Goal: Transaction & Acquisition: Purchase product/service

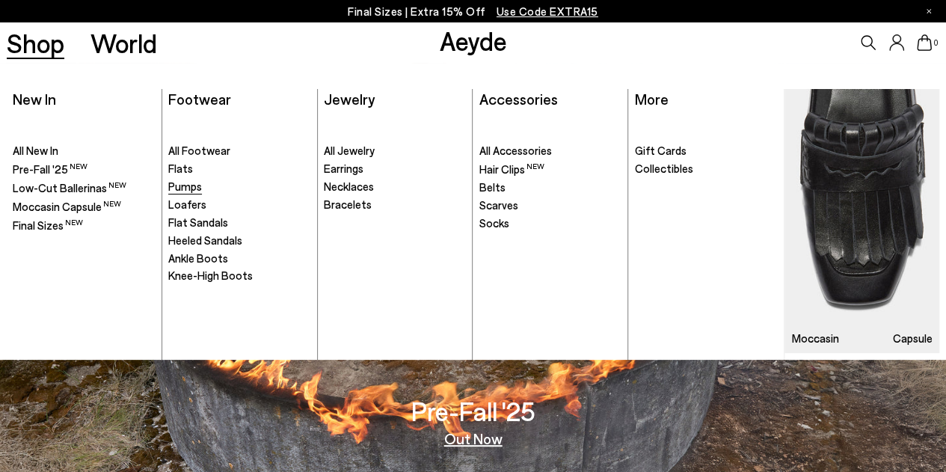
click at [195, 184] on span "Pumps" at bounding box center [185, 185] width 34 height 13
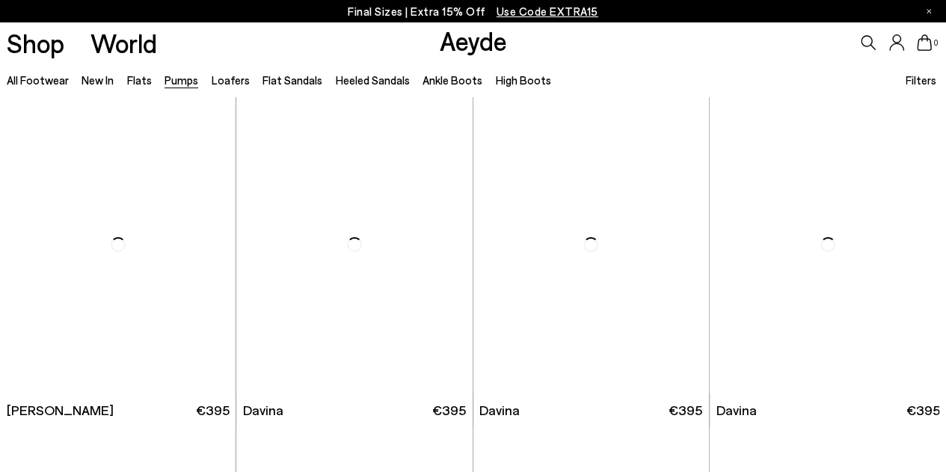
scroll to position [2367, 0]
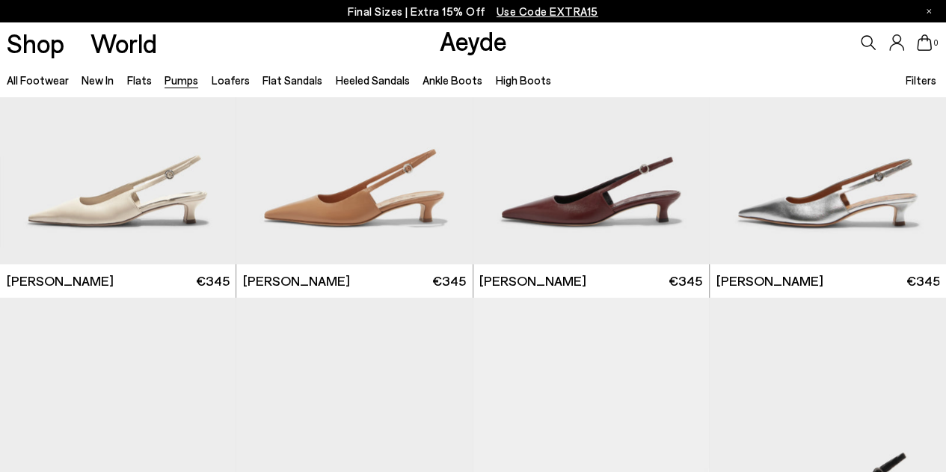
scroll to position [3424, 0]
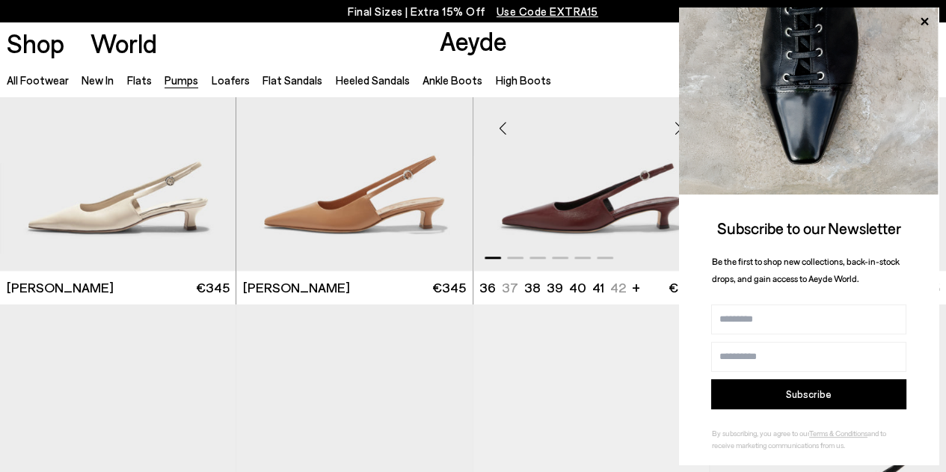
click at [544, 227] on img "1 / 6" at bounding box center [591, 123] width 236 height 297
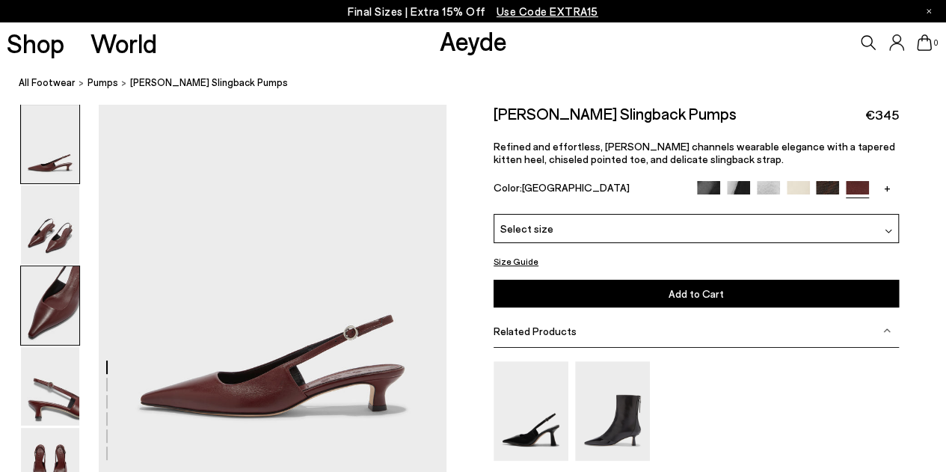
click at [52, 319] on img at bounding box center [50, 305] width 58 height 79
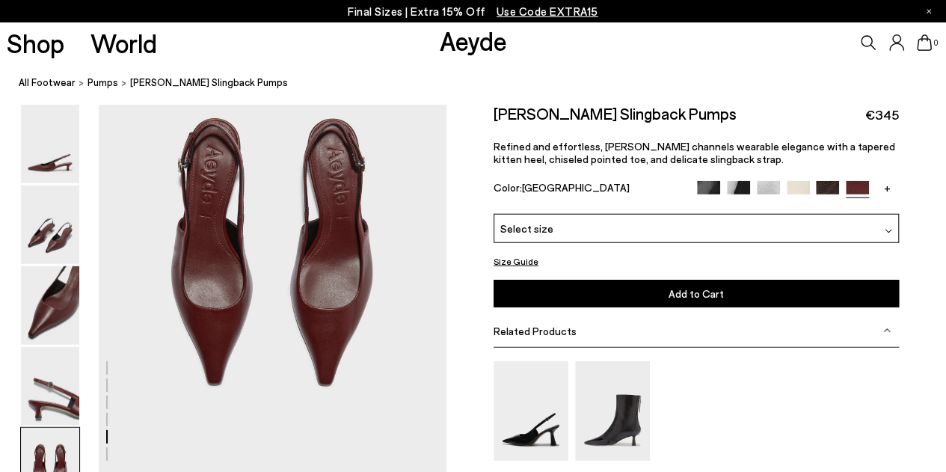
scroll to position [1855, 0]
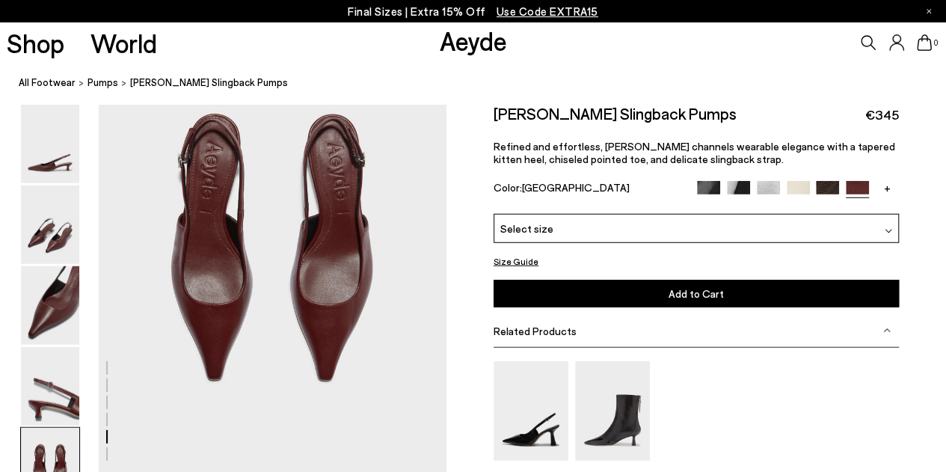
click at [884, 227] on div "Select size" at bounding box center [696, 228] width 405 height 29
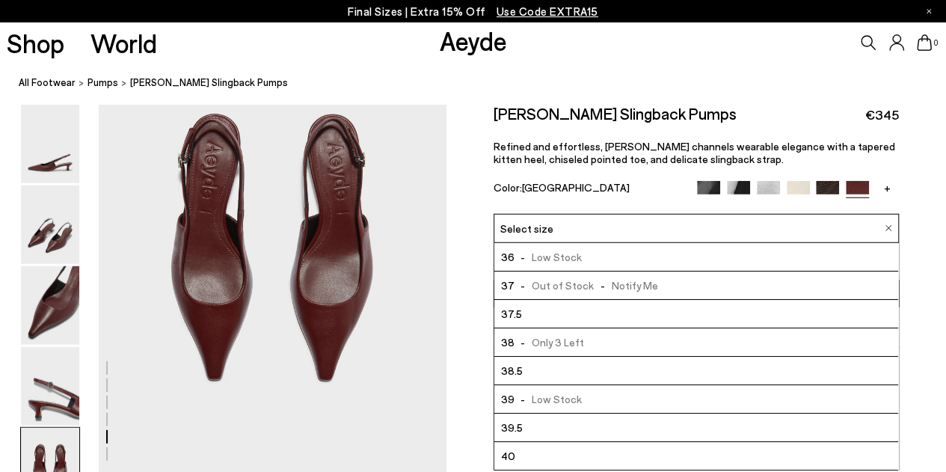
click at [316, 54] on div "Shop World Aeyde 0" at bounding box center [473, 42] width 946 height 40
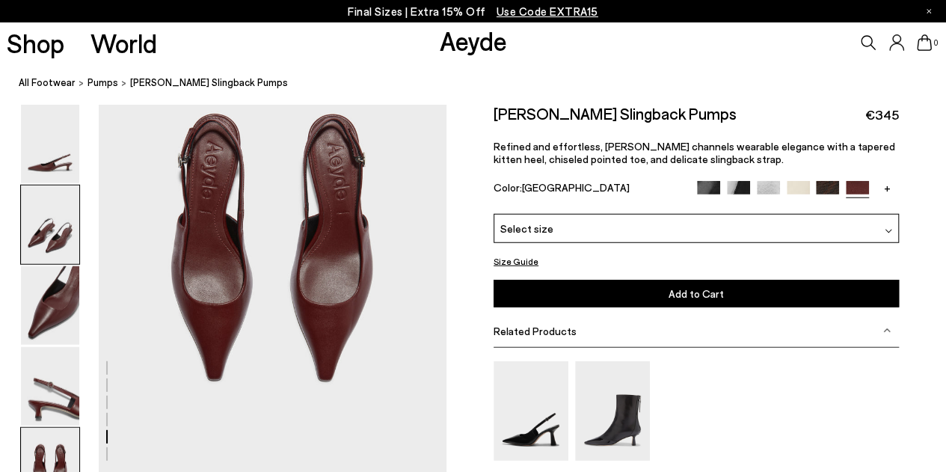
click at [36, 239] on img at bounding box center [50, 224] width 58 height 79
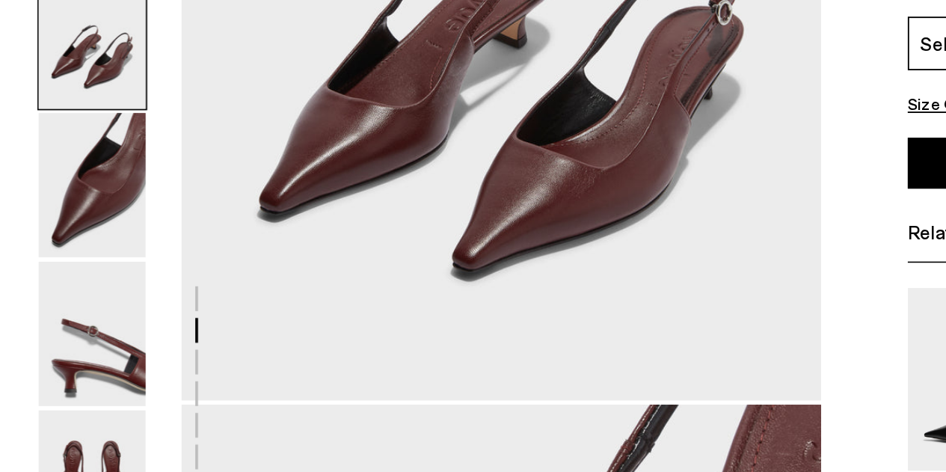
scroll to position [515, 0]
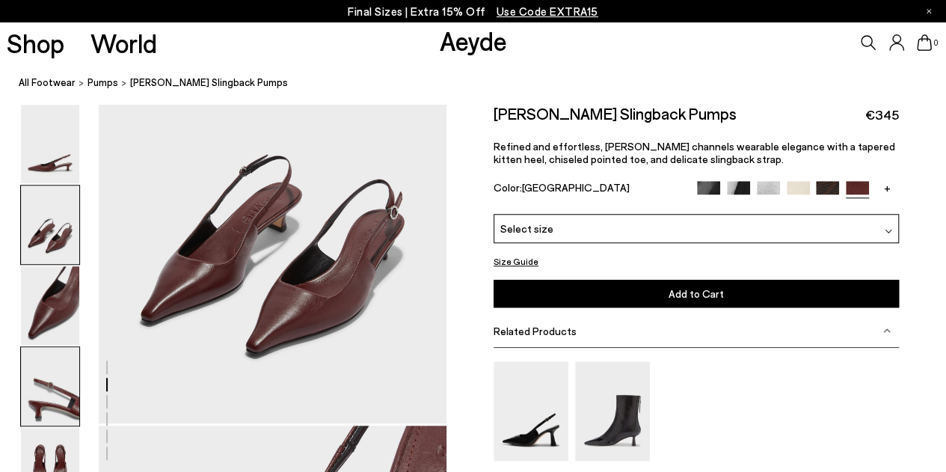
click at [49, 381] on img at bounding box center [50, 386] width 58 height 79
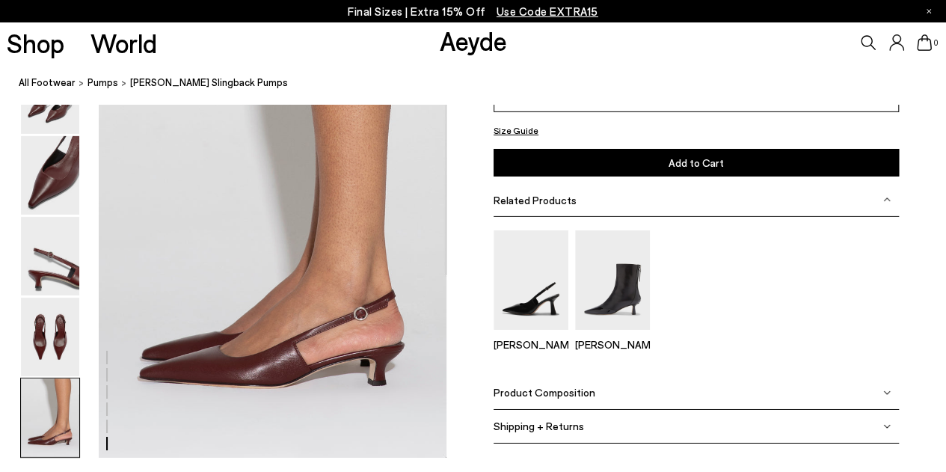
scroll to position [2347, 0]
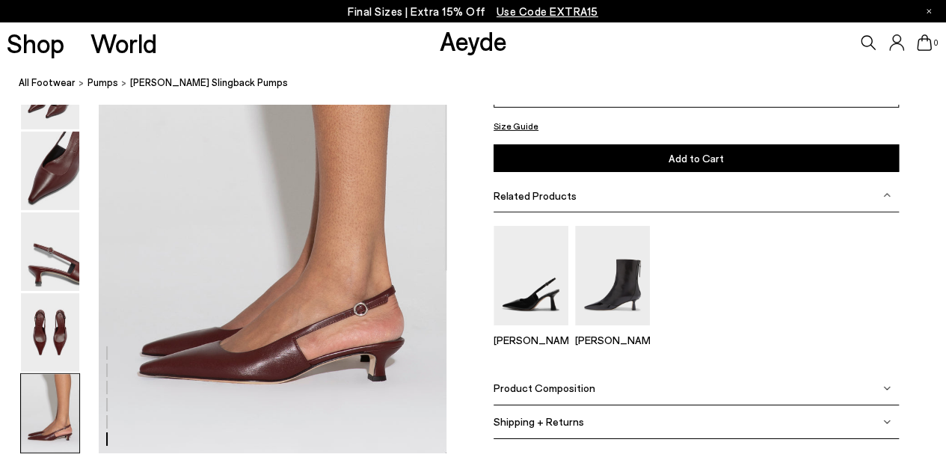
click at [51, 318] on img at bounding box center [50, 332] width 58 height 79
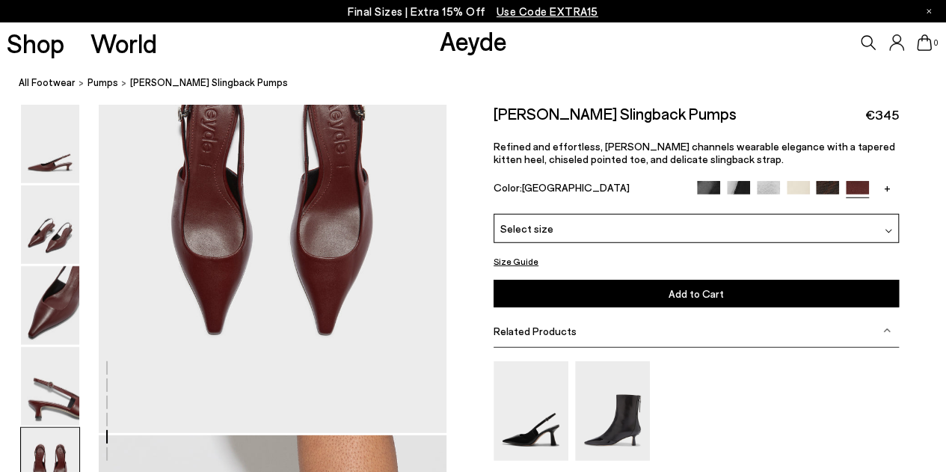
scroll to position [1906, 0]
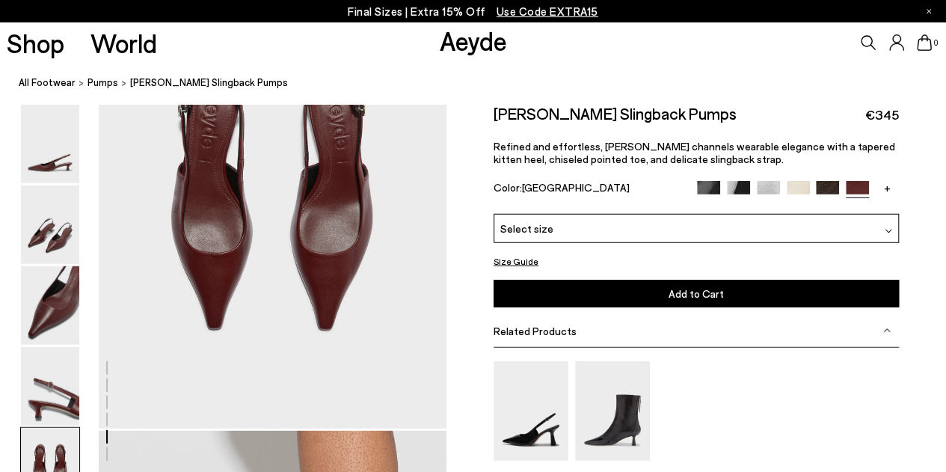
click at [66, 304] on img at bounding box center [50, 305] width 58 height 79
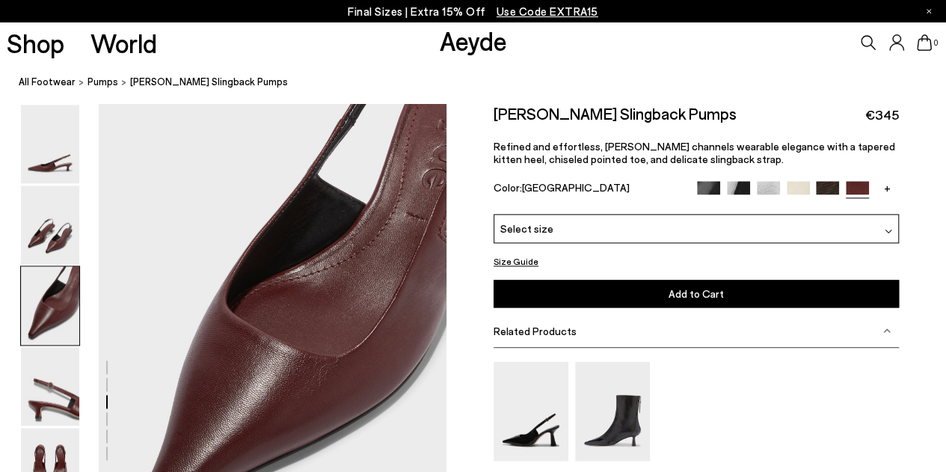
scroll to position [838, 0]
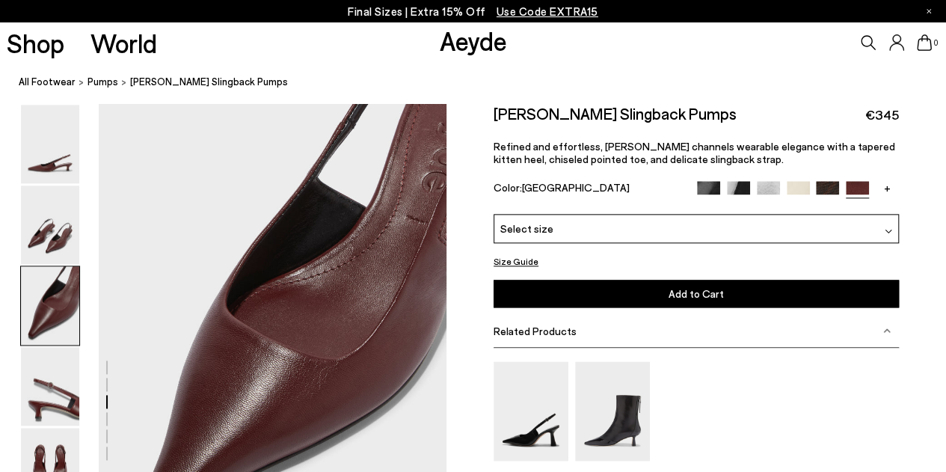
click at [705, 188] on img at bounding box center [708, 192] width 23 height 23
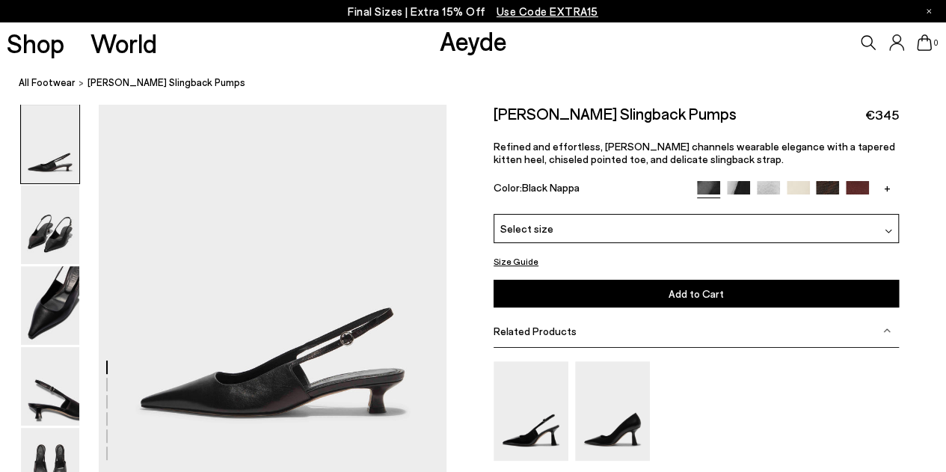
click at [746, 186] on img at bounding box center [738, 192] width 23 height 23
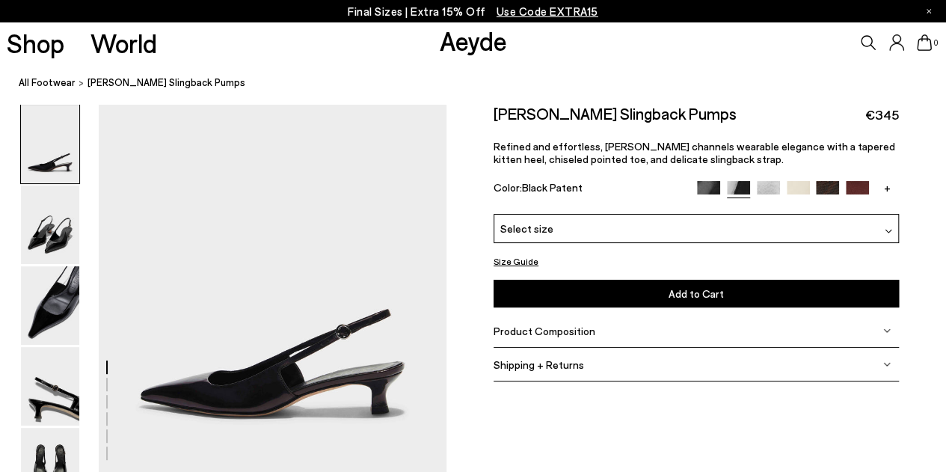
click at [776, 188] on img at bounding box center [768, 192] width 23 height 23
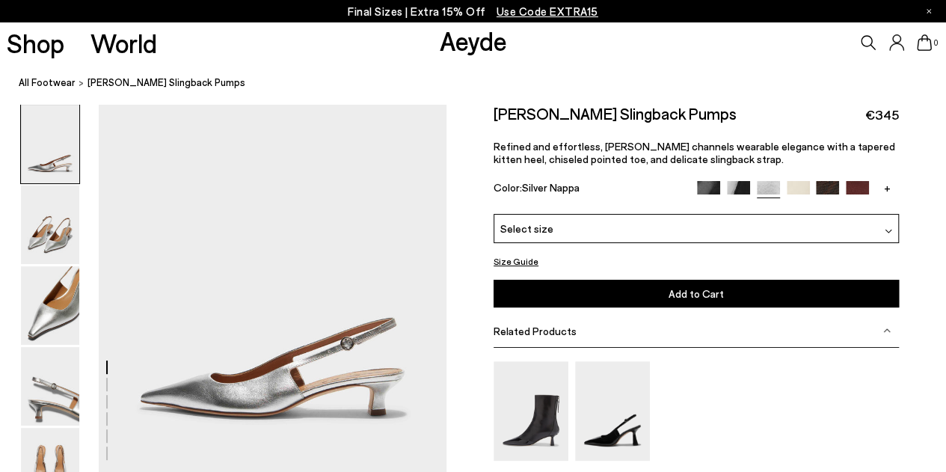
click at [894, 224] on div "Select size" at bounding box center [696, 228] width 405 height 29
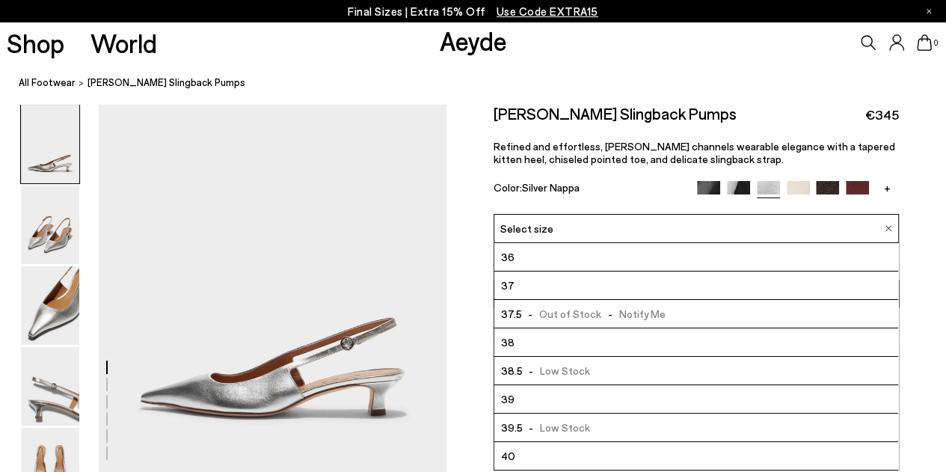
click at [822, 191] on img at bounding box center [827, 192] width 23 height 23
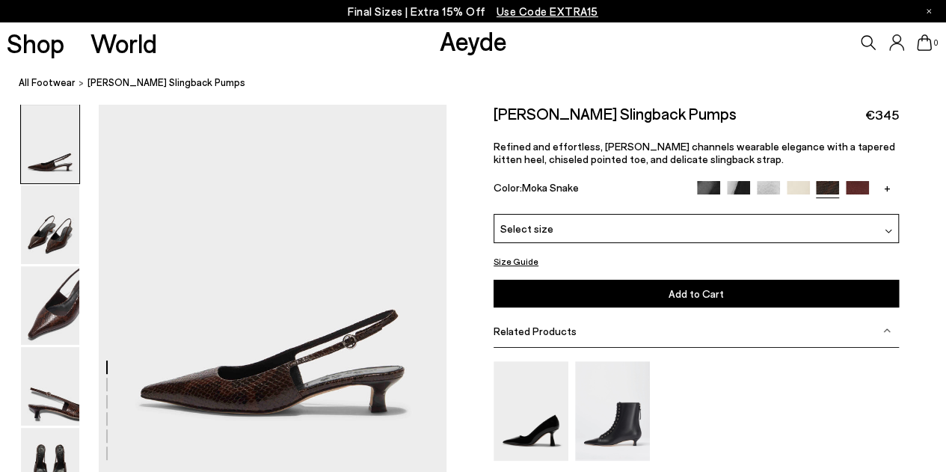
click at [43, 325] on img at bounding box center [50, 305] width 58 height 79
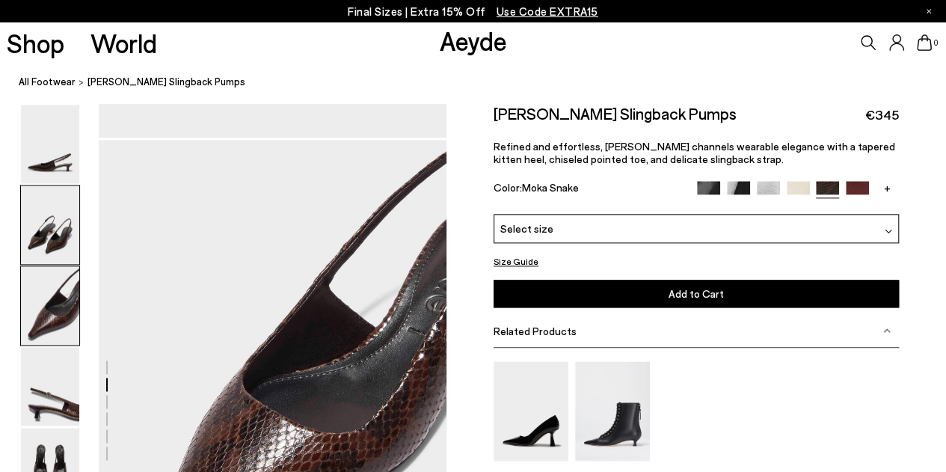
scroll to position [838, 0]
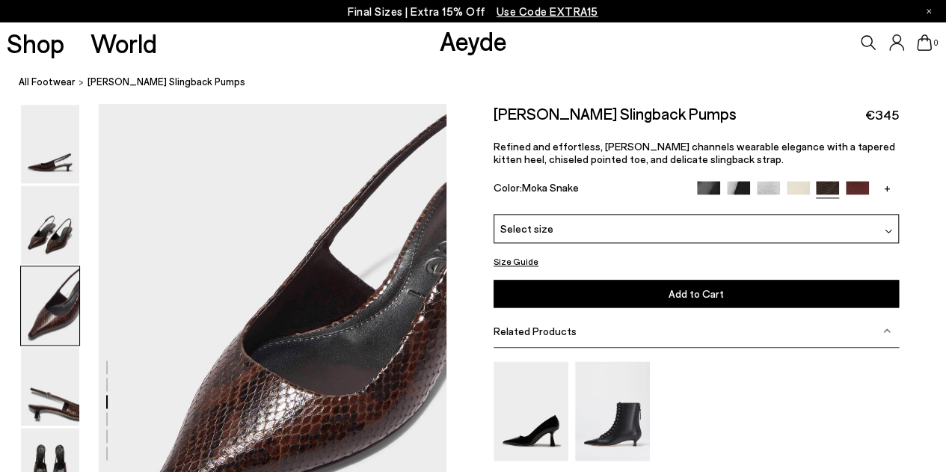
click at [853, 188] on img at bounding box center [857, 192] width 23 height 23
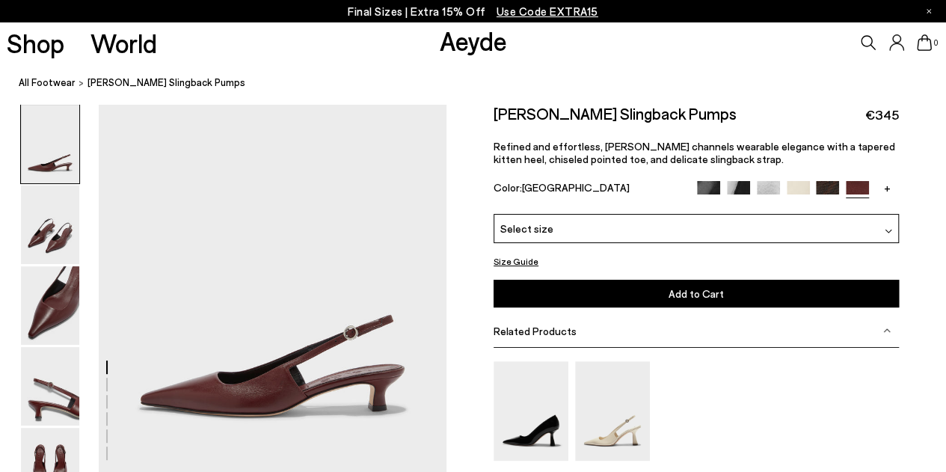
click at [887, 233] on img at bounding box center [888, 230] width 7 height 7
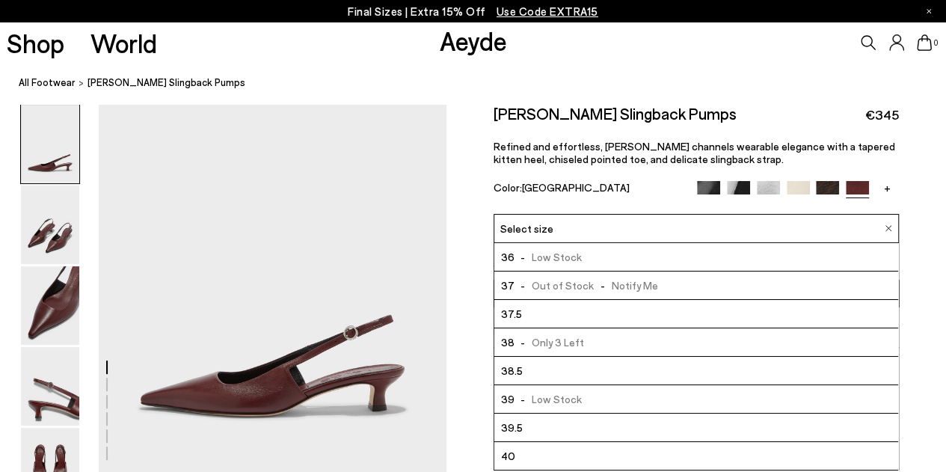
click at [250, 73] on nav "All Footwear [PERSON_NAME] Slingback Pumps" at bounding box center [482, 83] width 927 height 41
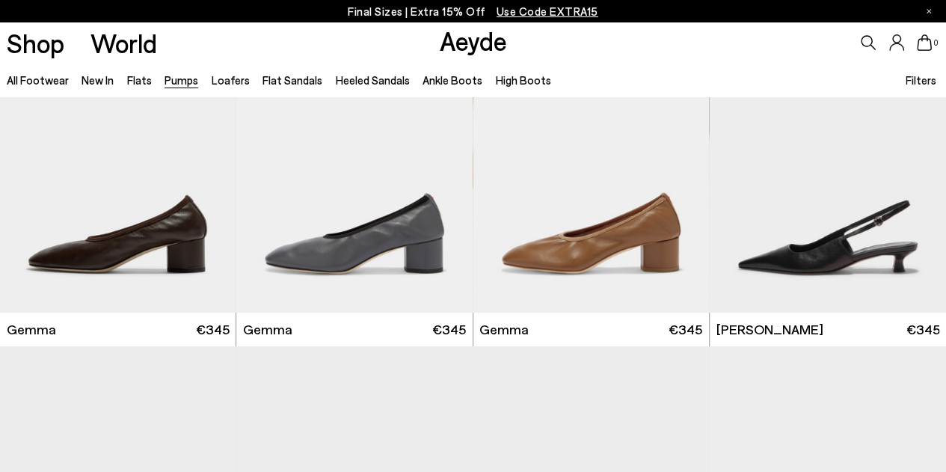
scroll to position [3430, 0]
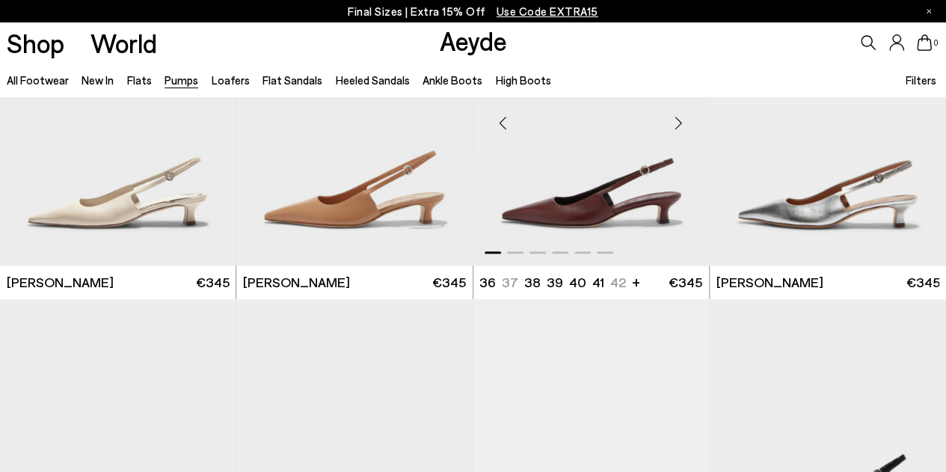
click at [613, 236] on img "1 / 6" at bounding box center [591, 117] width 236 height 297
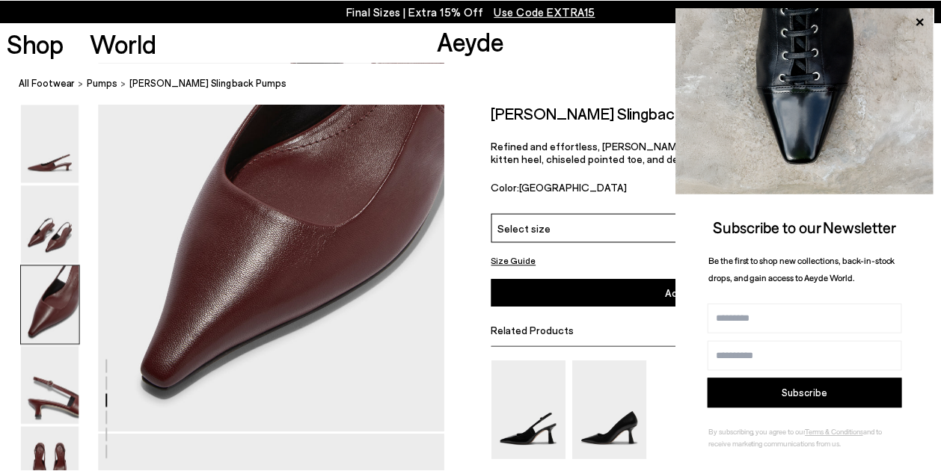
scroll to position [966, 0]
